Goal: Task Accomplishment & Management: Manage account settings

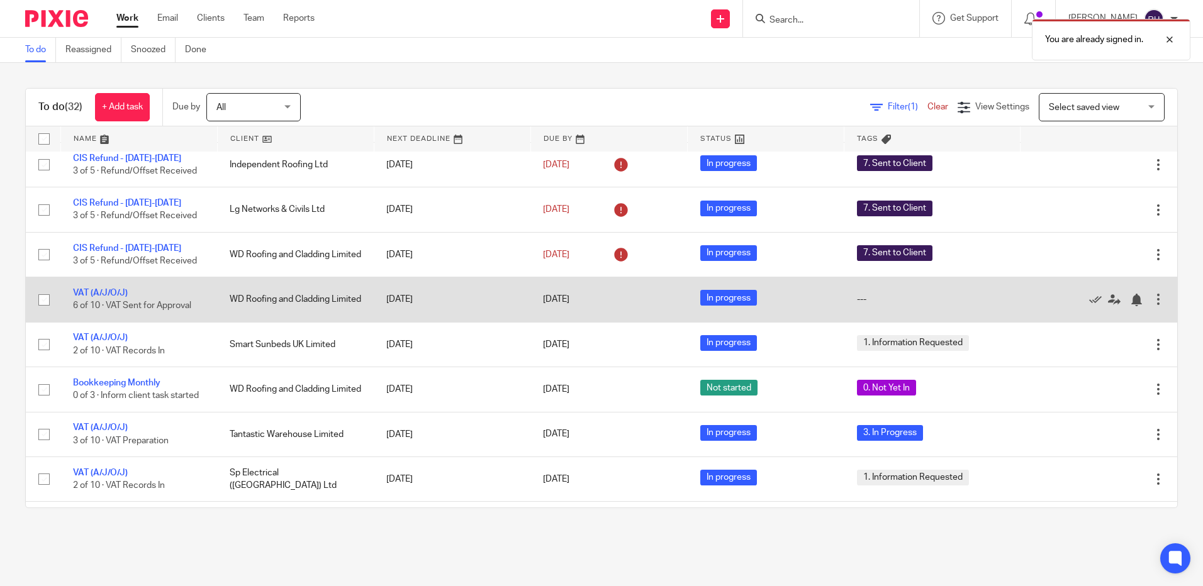
scroll to position [126, 0]
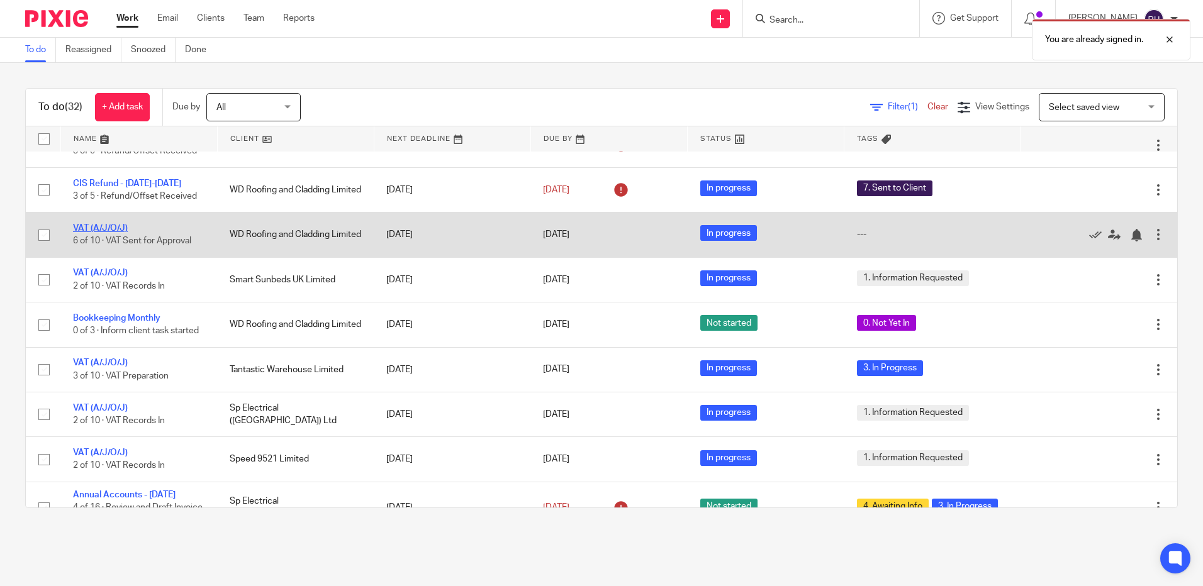
click at [104, 226] on link "VAT (A/J/O/J)" at bounding box center [100, 228] width 55 height 9
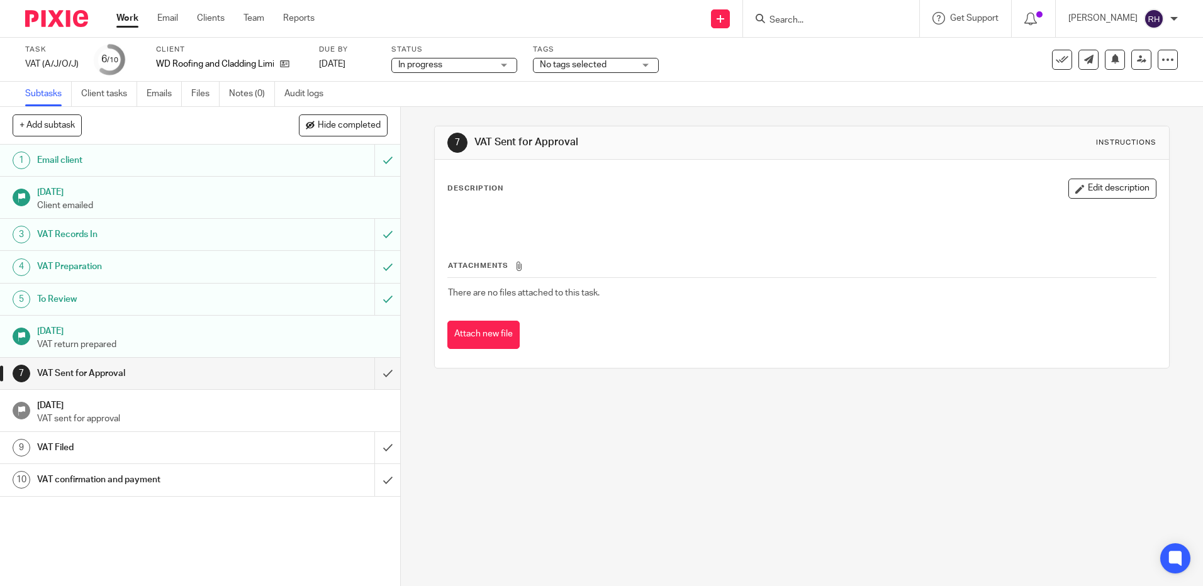
click at [642, 65] on div "No tags selected" at bounding box center [596, 65] width 126 height 15
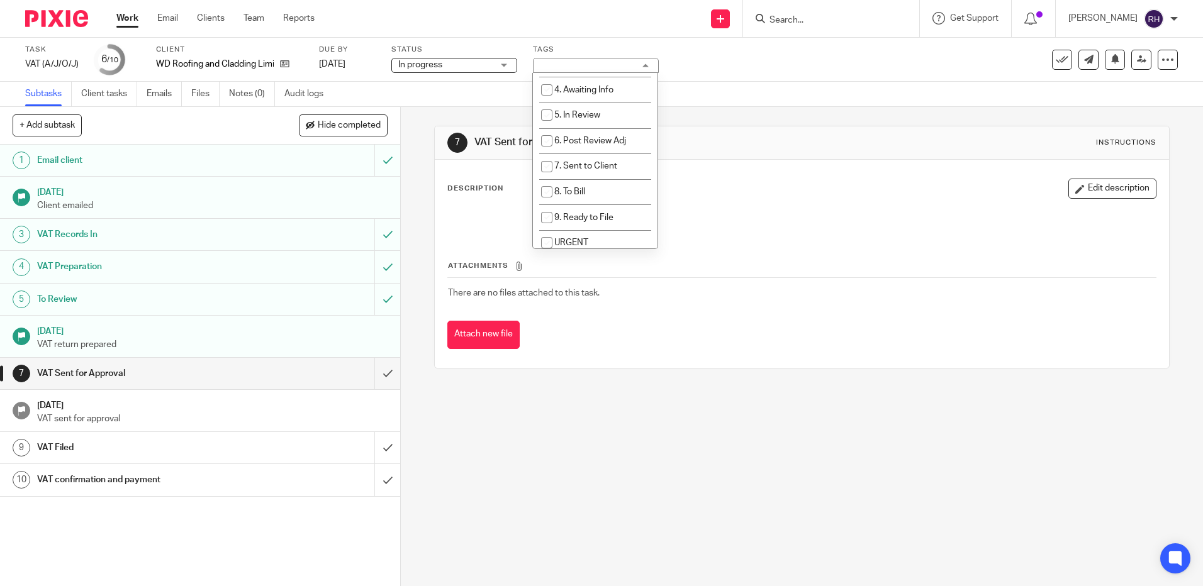
scroll to position [114, 0]
click at [543, 161] on input "checkbox" at bounding box center [547, 163] width 24 height 24
checkbox input "true"
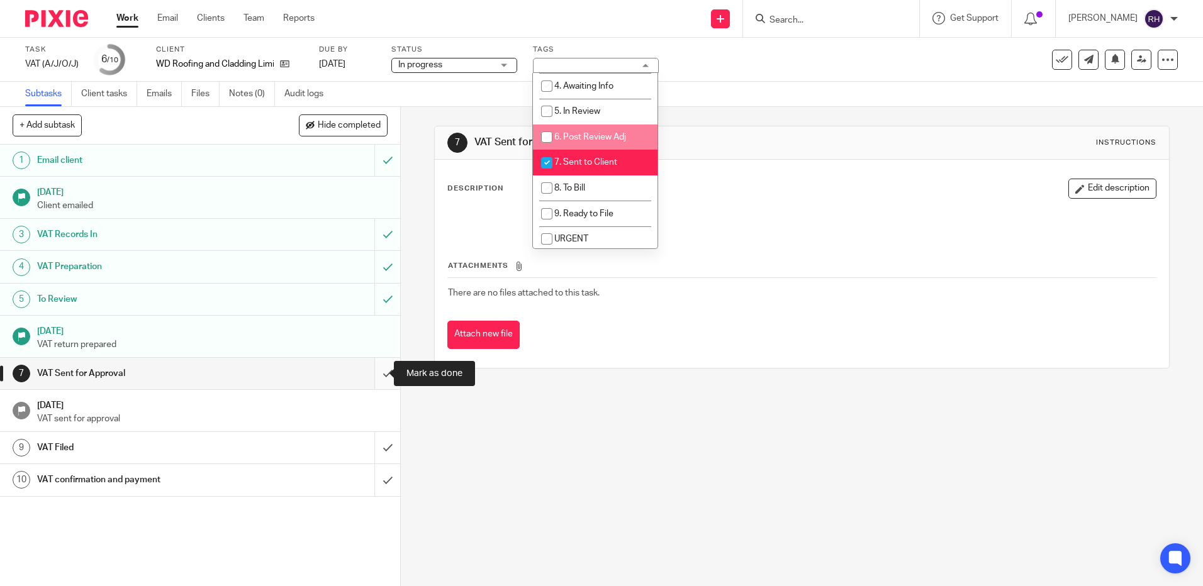
click at [375, 372] on input "submit" at bounding box center [200, 373] width 400 height 31
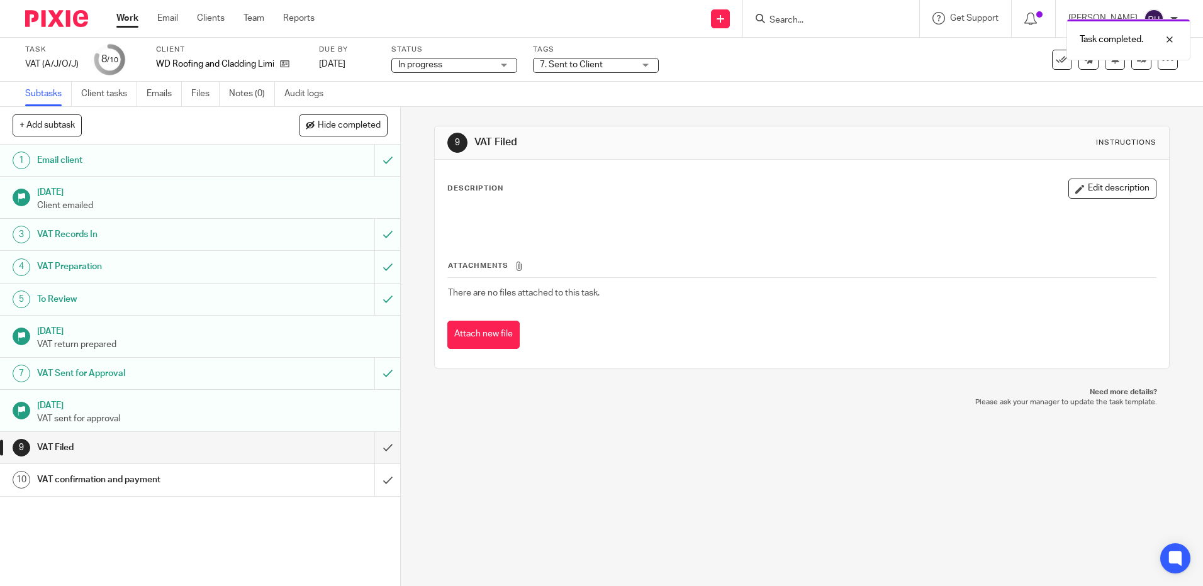
click at [46, 1] on div at bounding box center [52, 18] width 104 height 37
click at [65, 21] on img at bounding box center [56, 18] width 63 height 17
